Goal: Navigation & Orientation: Understand site structure

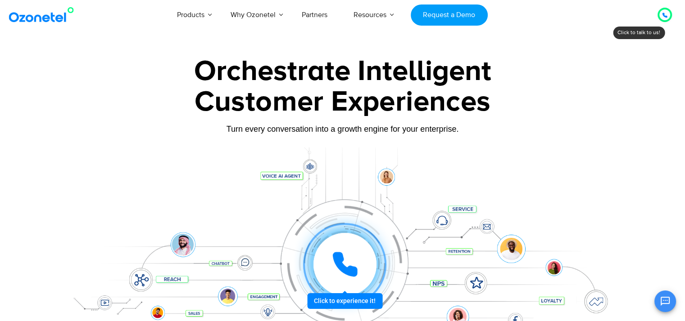
click at [669, 13] on div at bounding box center [664, 14] width 11 height 11
click at [663, 14] on icon at bounding box center [664, 15] width 5 height 5
click at [663, 8] on div at bounding box center [664, 15] width 14 height 14
click at [658, 9] on div at bounding box center [665, 15] width 18 height 18
click at [656, 20] on div at bounding box center [665, 15] width 18 height 18
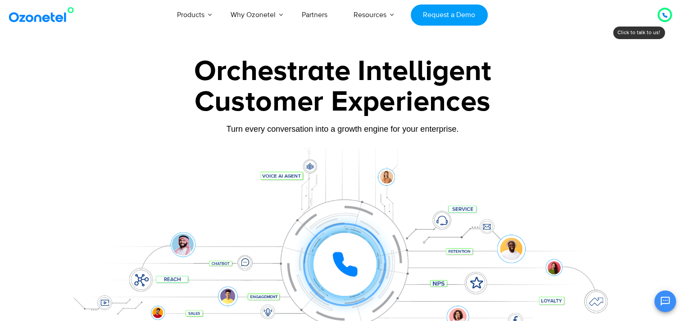
click at [655, 20] on div at bounding box center [665, 15] width 22 height 22
click at [664, 18] on div at bounding box center [664, 14] width 5 height 11
click at [660, 19] on div at bounding box center [664, 15] width 14 height 14
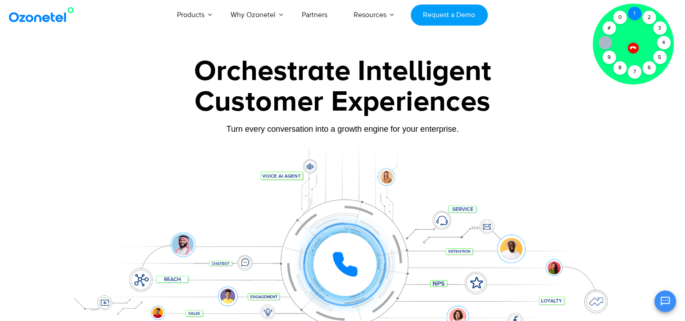
click at [637, 18] on div "1" at bounding box center [635, 14] width 14 height 14
click at [636, 47] on div at bounding box center [632, 48] width 15 height 15
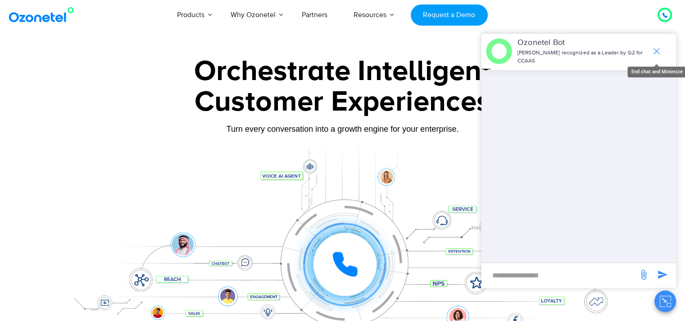
click at [651, 49] on icon "end chat or minimize" at bounding box center [656, 51] width 11 height 11
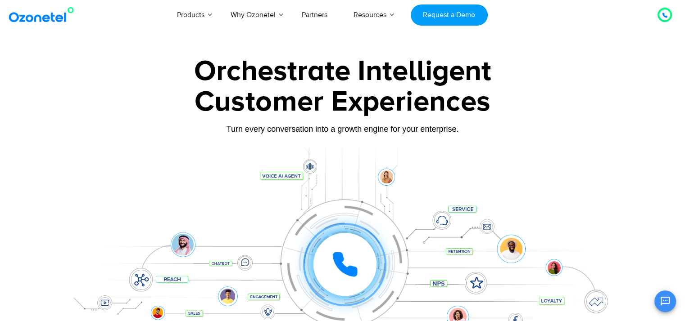
click at [661, 10] on div at bounding box center [664, 14] width 11 height 11
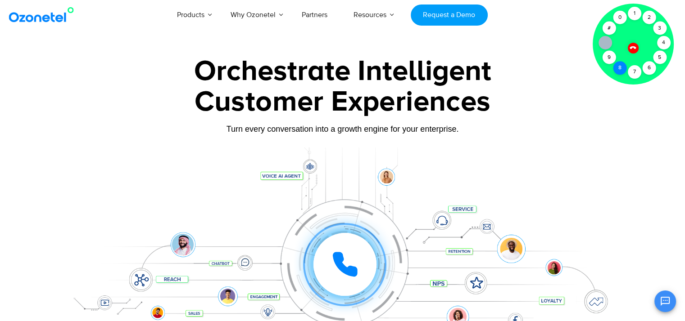
click at [621, 66] on div "8" at bounding box center [620, 68] width 14 height 14
click at [634, 45] on div at bounding box center [632, 48] width 15 height 15
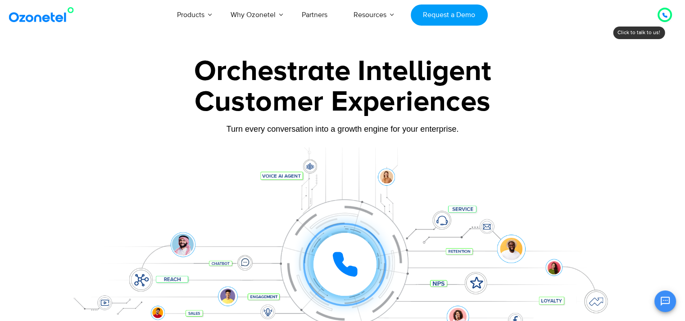
click at [657, 16] on div at bounding box center [664, 15] width 14 height 14
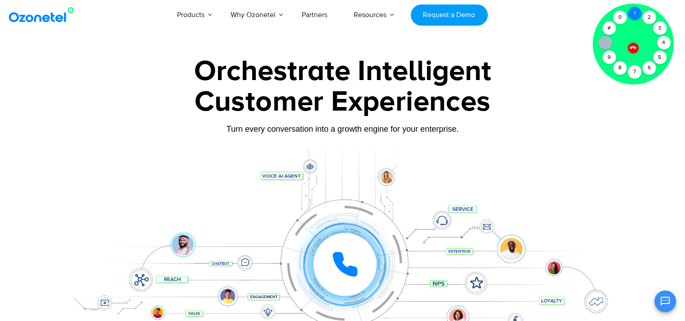
click at [634, 11] on div "1" at bounding box center [635, 14] width 14 height 14
click at [633, 44] on div at bounding box center [632, 48] width 15 height 15
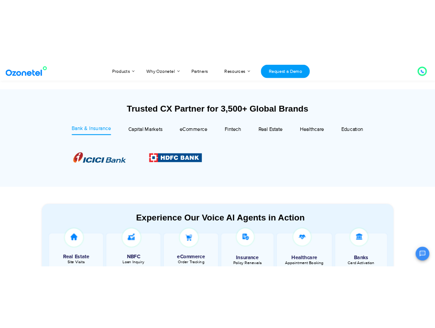
scroll to position [312, 0]
